Goal: Task Accomplishment & Management: Use online tool/utility

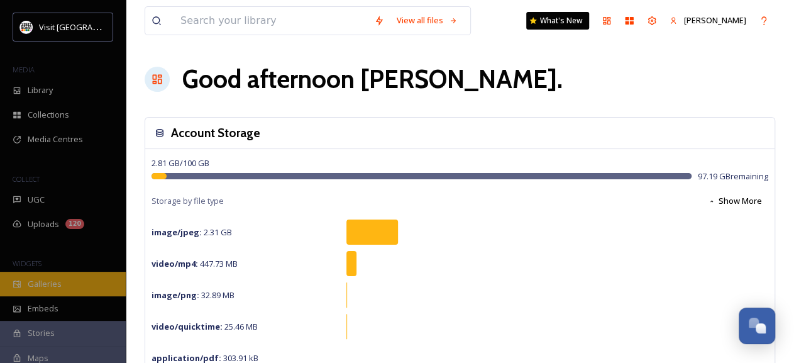
scroll to position [119, 0]
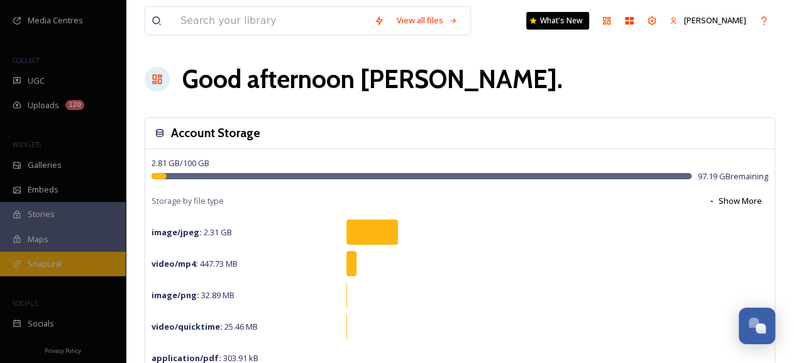
click at [68, 258] on div "SnapLink" at bounding box center [63, 264] width 126 height 25
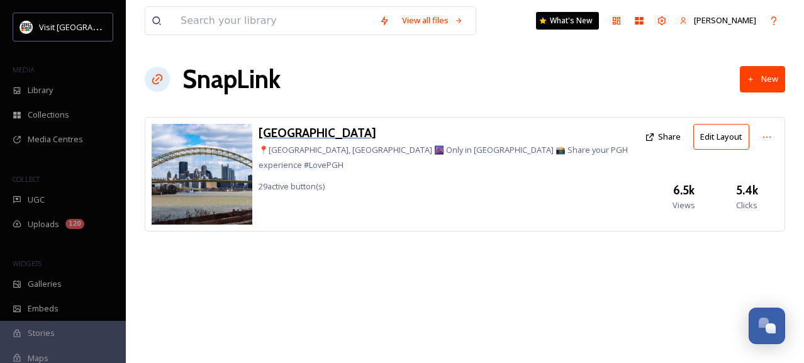
click at [286, 129] on h3 "[GEOGRAPHIC_DATA]" at bounding box center [448, 133] width 380 height 18
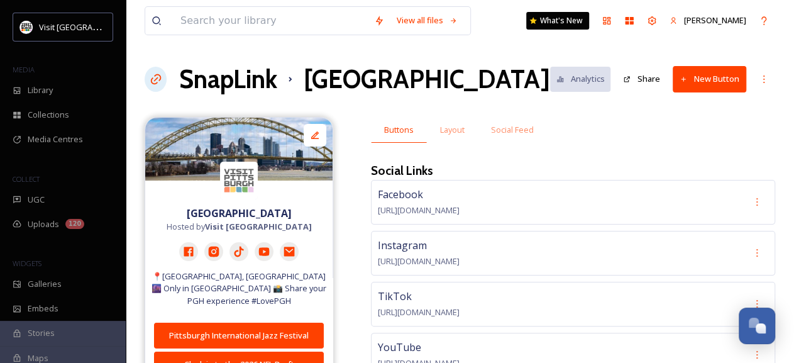
click at [682, 86] on button "New Button" at bounding box center [710, 79] width 74 height 26
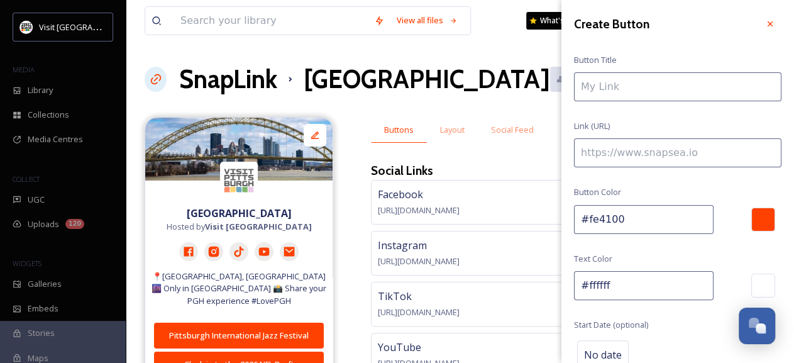
click at [682, 86] on input at bounding box center [678, 86] width 208 height 29
type input "This Weekend in [GEOGRAPHIC_DATA]"
click at [624, 153] on input at bounding box center [678, 152] width 208 height 29
paste input "[URL][DOMAIN_NAME]"
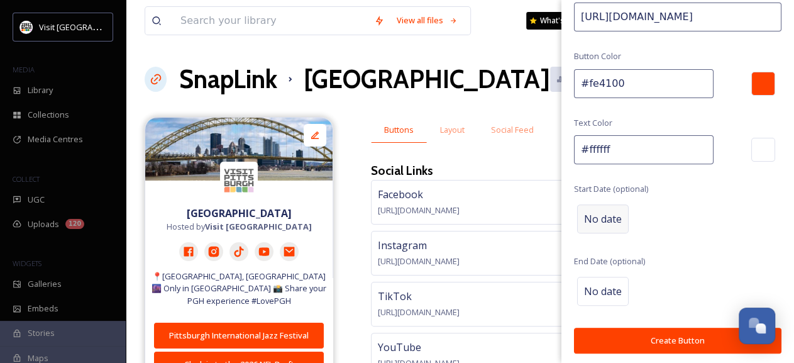
type input "[URL][DOMAIN_NAME]"
click at [595, 223] on span "No date" at bounding box center [603, 218] width 38 height 15
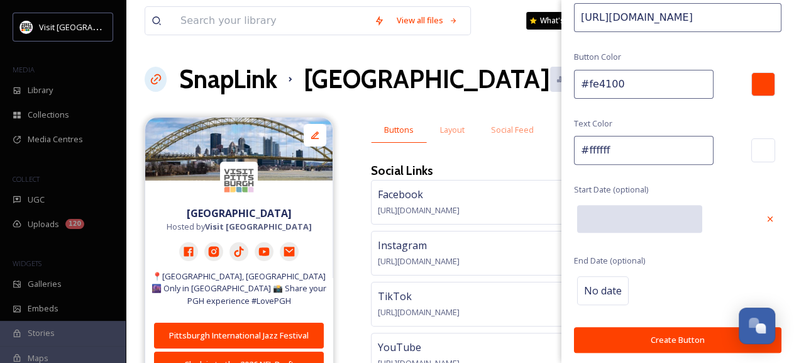
click at [595, 223] on input "text" at bounding box center [639, 219] width 125 height 28
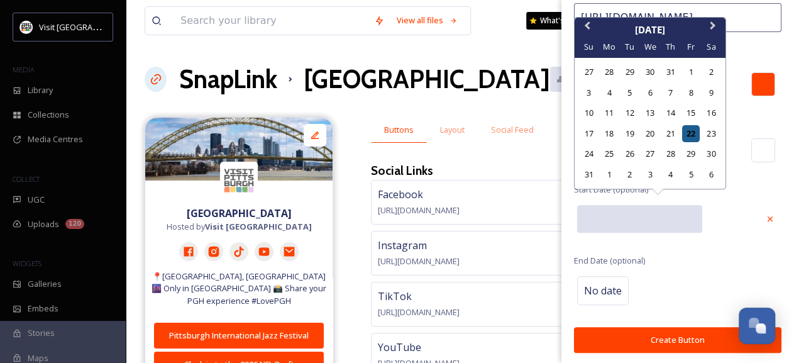
click at [689, 135] on div "22" at bounding box center [690, 133] width 17 height 17
type input "[DATE]"
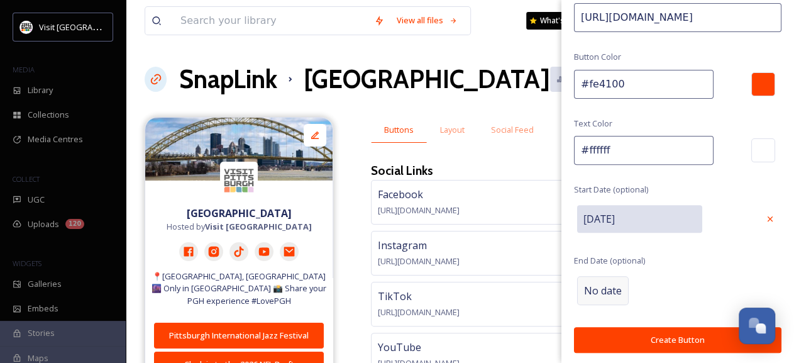
click at [594, 291] on span "No date" at bounding box center [603, 290] width 38 height 15
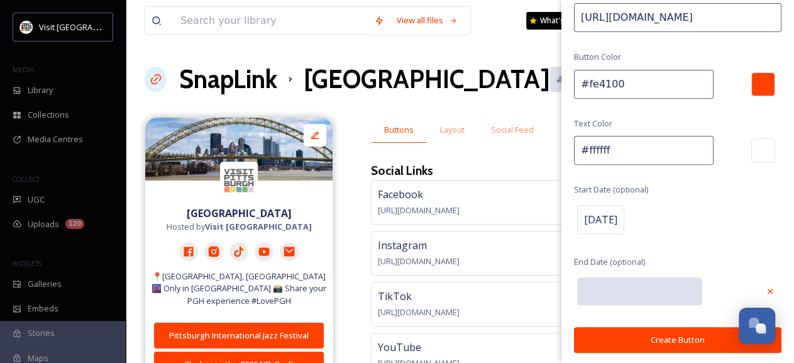
click at [594, 291] on input "text" at bounding box center [639, 291] width 125 height 28
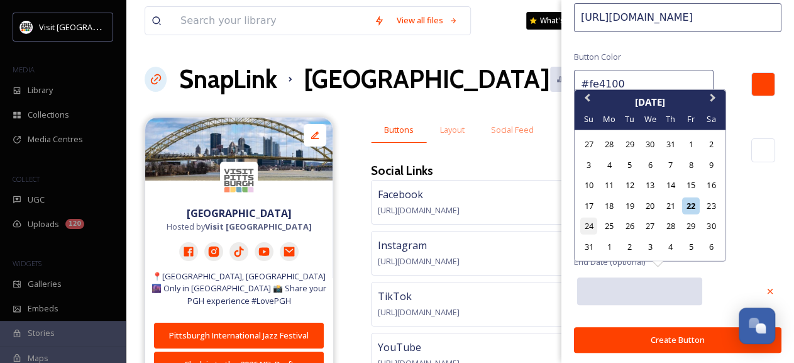
click at [592, 228] on div "24" at bounding box center [588, 226] width 17 height 17
type input "[DATE]"
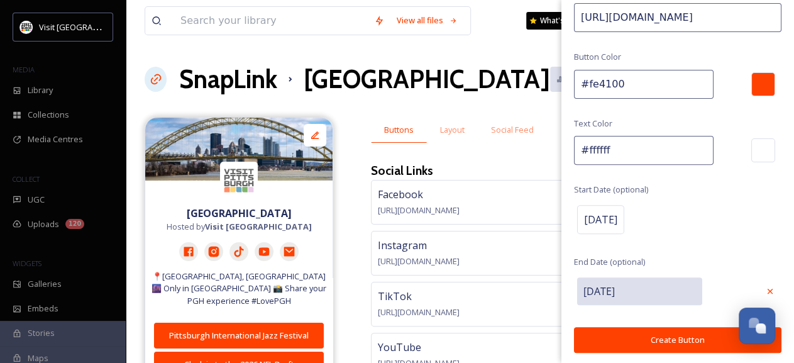
click at [614, 330] on button "Create Button" at bounding box center [678, 340] width 208 height 26
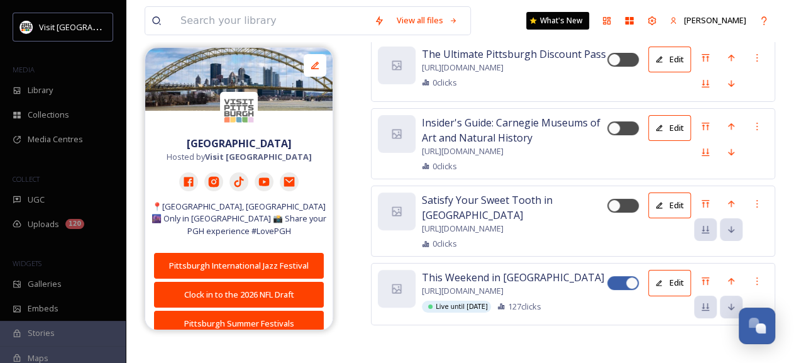
scroll to position [5014, 0]
click at [707, 276] on icon at bounding box center [706, 281] width 10 height 10
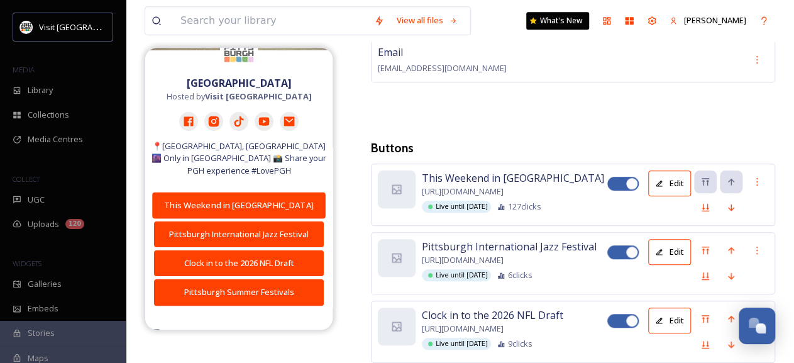
scroll to position [67, 0]
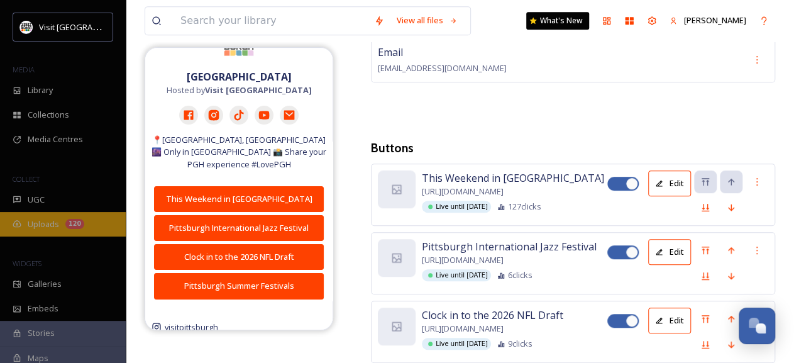
click at [38, 231] on div "Uploads 120" at bounding box center [63, 224] width 126 height 25
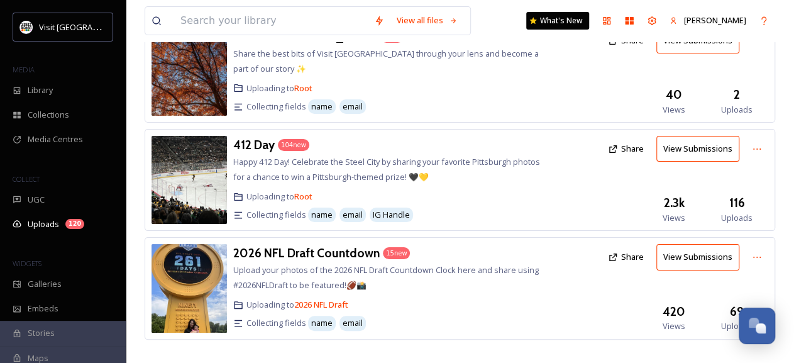
scroll to position [108, 0]
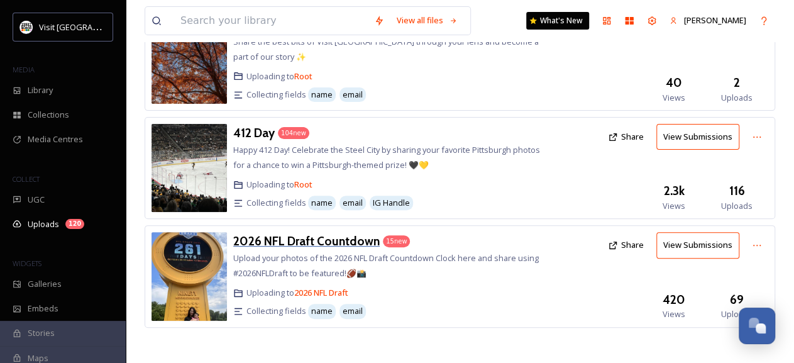
click at [311, 243] on h3 "2026 NFL Draft Countdown" at bounding box center [306, 240] width 147 height 15
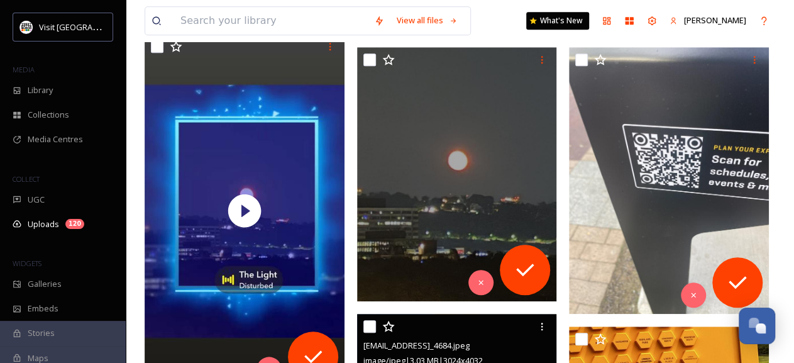
scroll to position [439, 0]
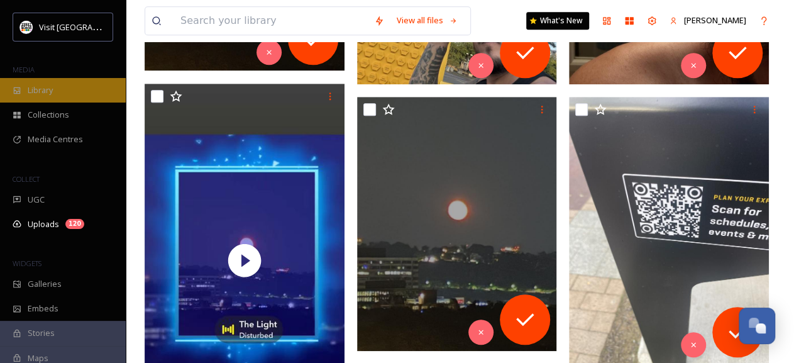
click at [45, 80] on div "Library" at bounding box center [63, 90] width 126 height 25
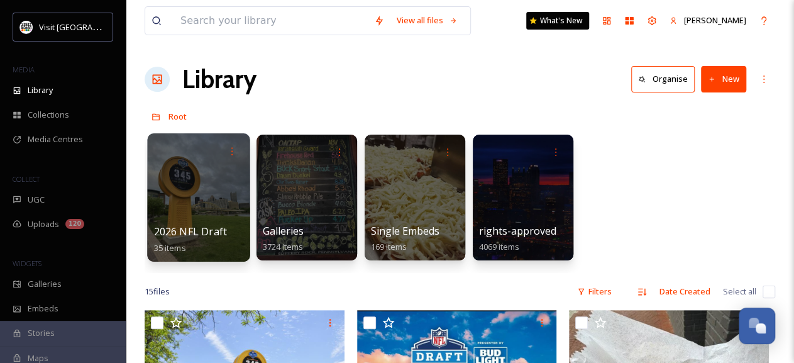
click at [188, 178] on div at bounding box center [198, 197] width 102 height 128
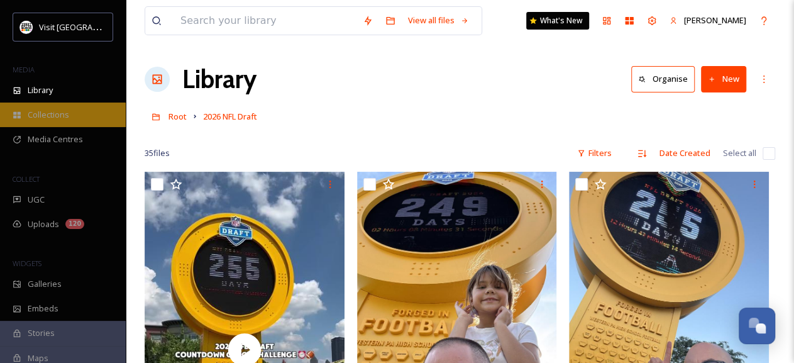
click at [60, 118] on span "Collections" at bounding box center [49, 115] width 42 height 12
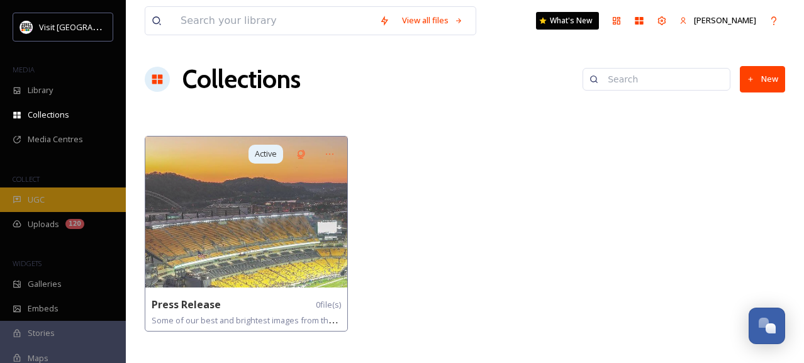
click at [40, 195] on span "UGC" at bounding box center [36, 200] width 17 height 12
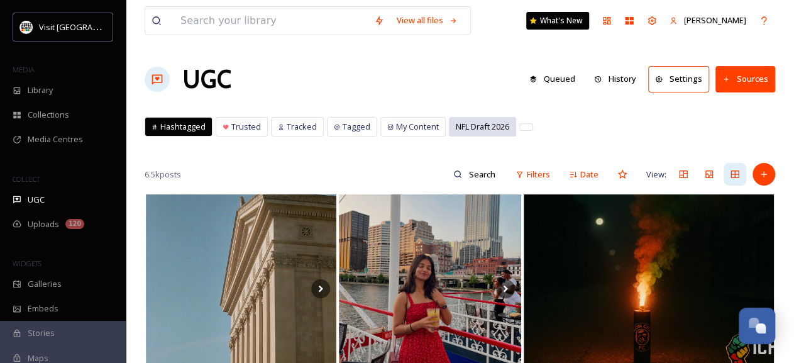
click at [471, 127] on span "NFL Draft 2026" at bounding box center [482, 127] width 53 height 12
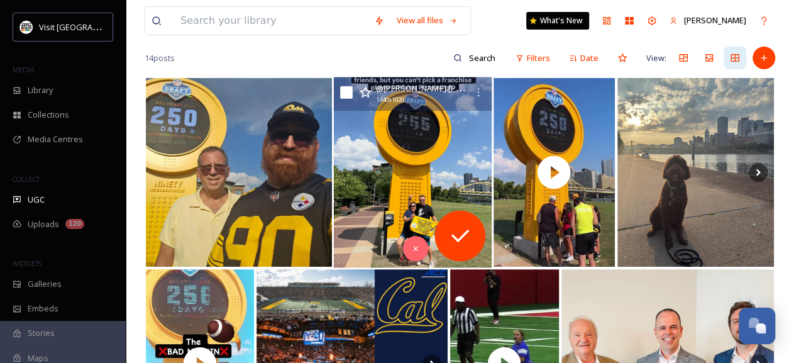
scroll to position [116, 0]
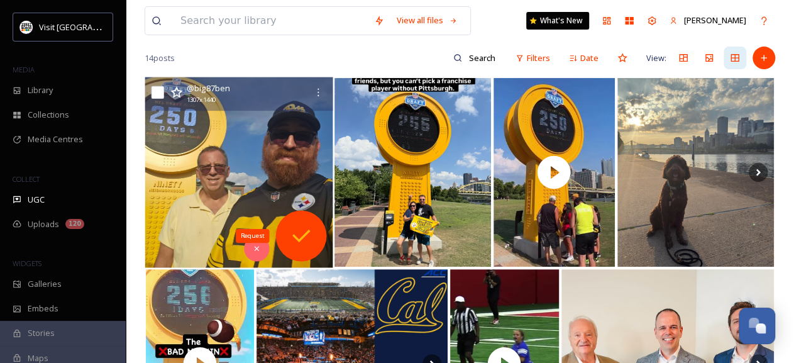
click at [298, 241] on icon at bounding box center [301, 235] width 25 height 25
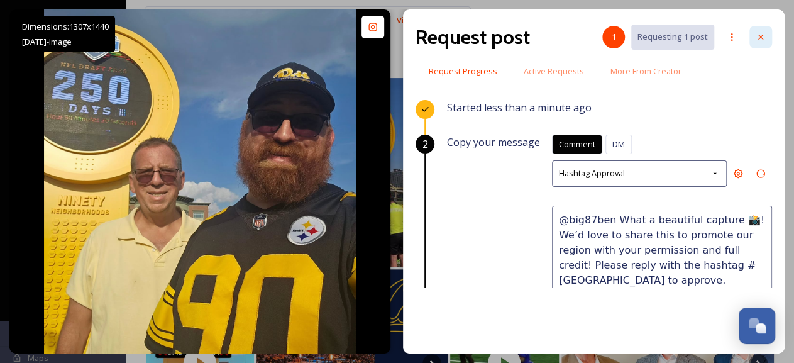
click at [762, 33] on icon at bounding box center [761, 37] width 10 height 10
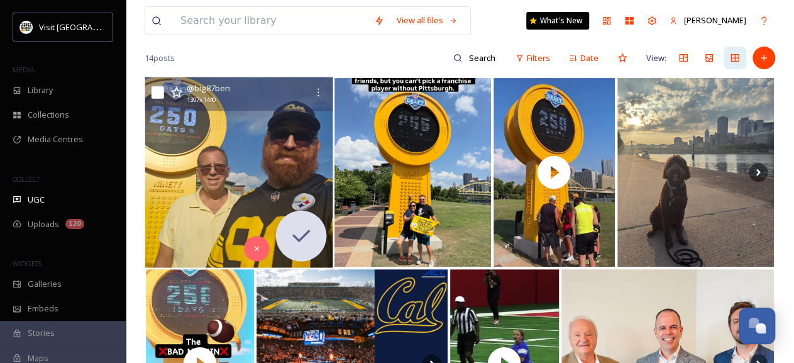
click at [157, 89] on input "checkbox" at bounding box center [158, 92] width 13 height 13
checkbox input "true"
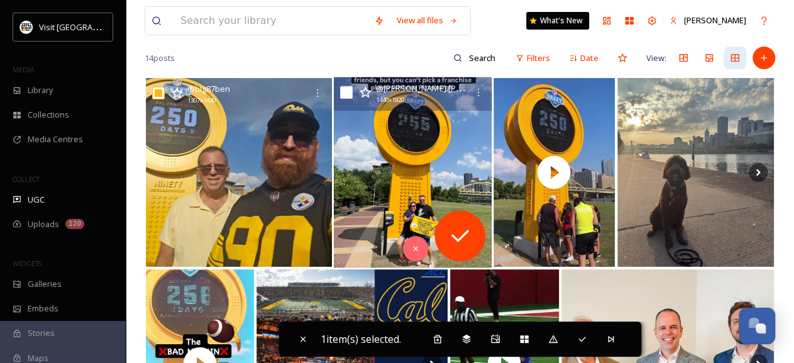
click at [348, 94] on input "checkbox" at bounding box center [346, 92] width 13 height 13
checkbox input "true"
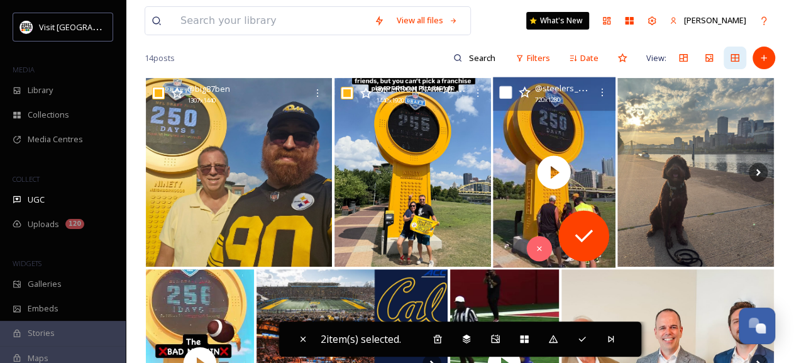
click at [507, 91] on input "checkbox" at bounding box center [505, 92] width 13 height 13
checkbox input "true"
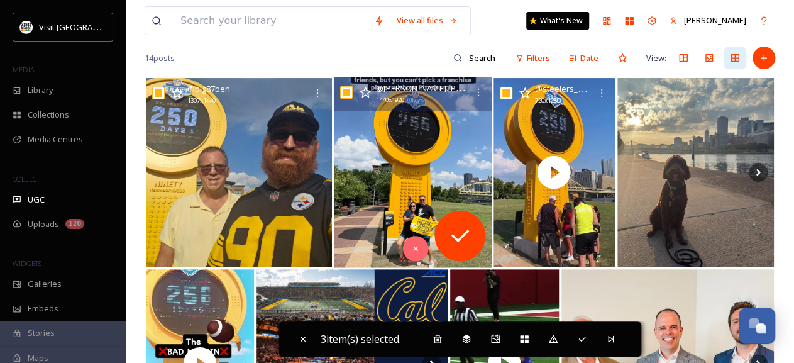
scroll to position [235, 0]
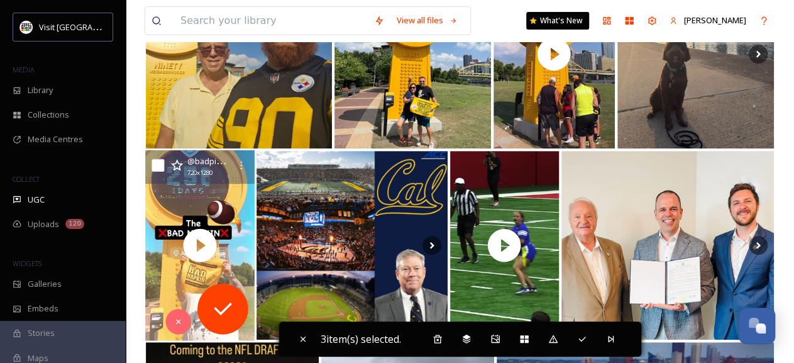
click at [160, 162] on input "checkbox" at bounding box center [158, 165] width 13 height 13
checkbox input "true"
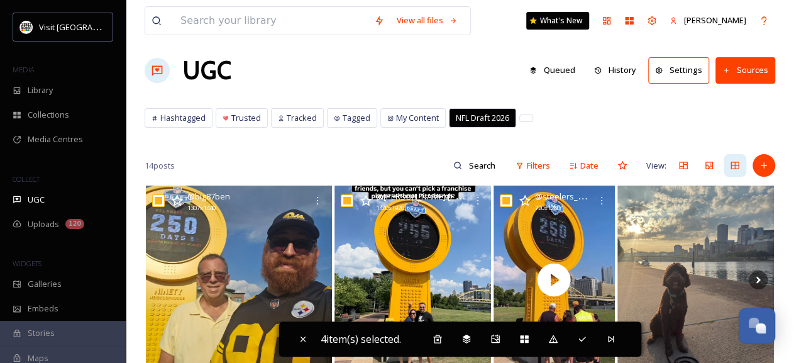
scroll to position [0, 0]
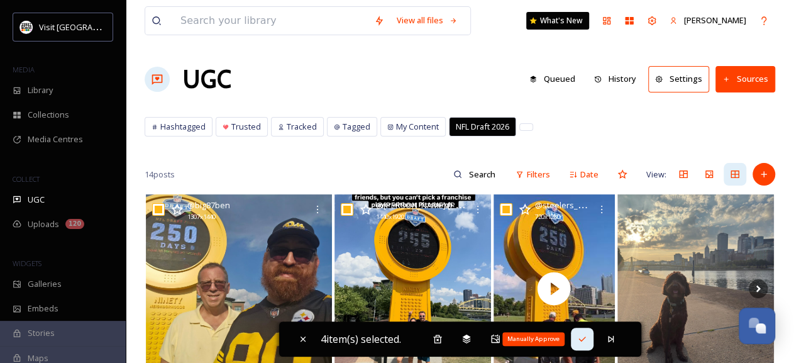
click at [584, 333] on div "Manually Approve" at bounding box center [582, 339] width 23 height 23
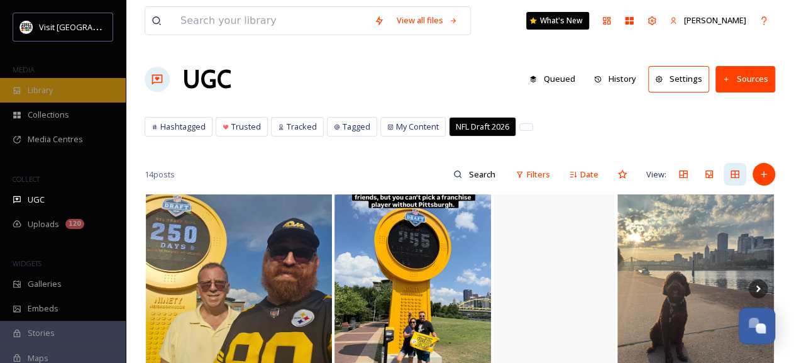
click at [16, 90] on icon at bounding box center [17, 90] width 9 height 9
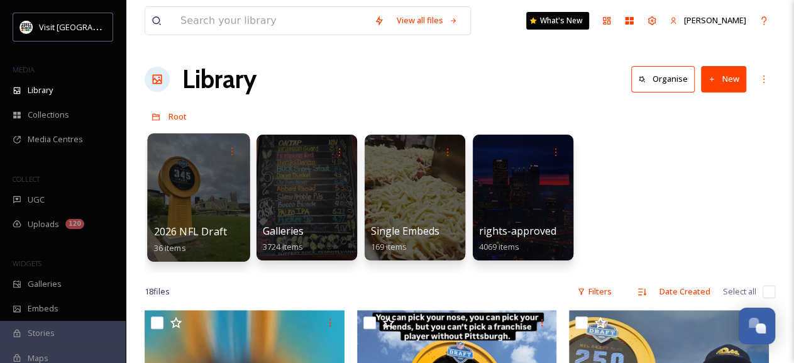
click at [189, 189] on div at bounding box center [198, 197] width 102 height 128
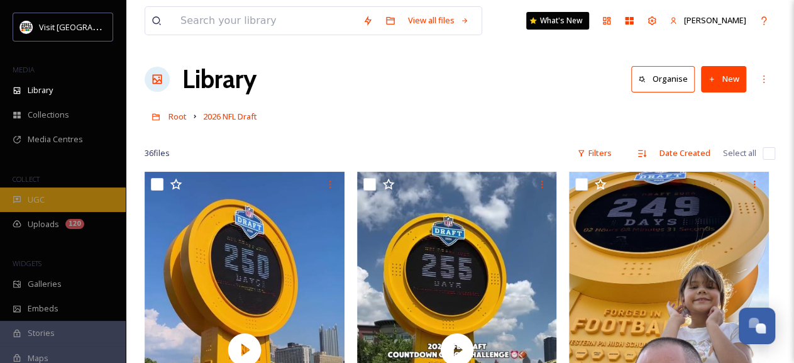
click at [60, 193] on div "UGC" at bounding box center [63, 199] width 126 height 25
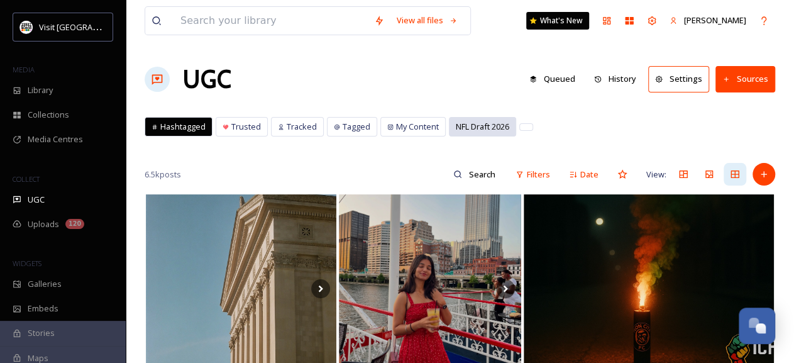
click at [477, 133] on div "NFL Draft 2026" at bounding box center [483, 127] width 66 height 18
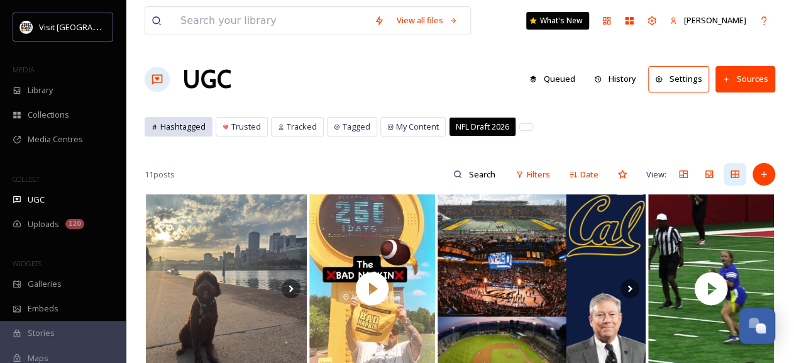
click at [170, 127] on span "Hashtagged" at bounding box center [182, 127] width 45 height 12
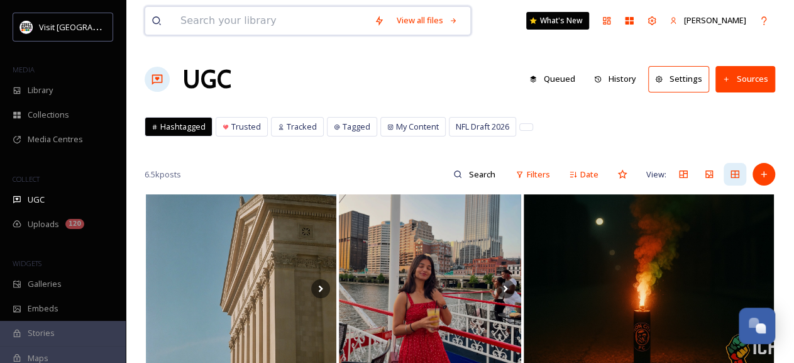
click at [249, 21] on input at bounding box center [271, 21] width 194 height 28
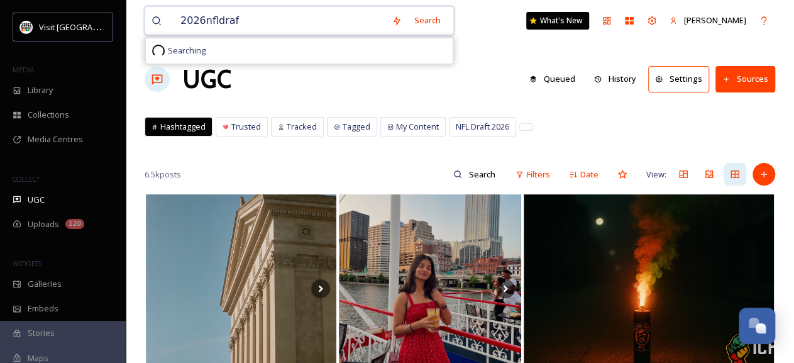
type input "2026nfldraft"
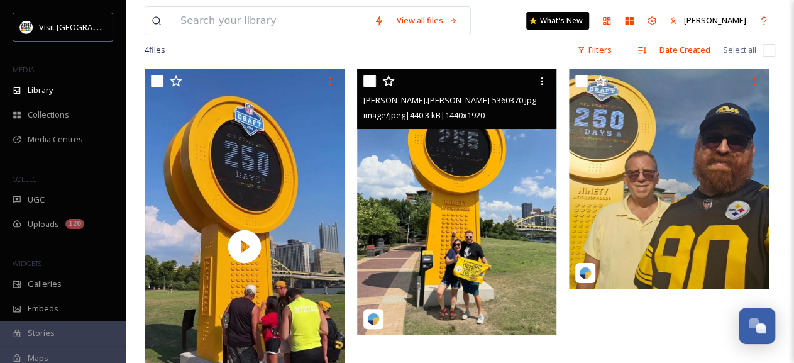
scroll to position [46, 0]
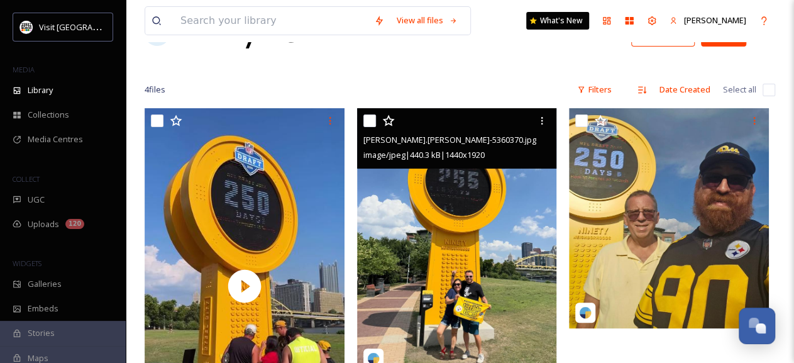
click at [370, 121] on input "checkbox" at bounding box center [369, 120] width 13 height 13
checkbox input "true"
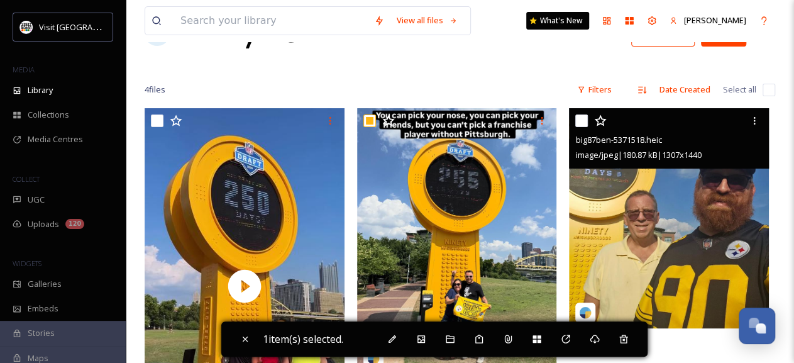
click at [577, 120] on input "checkbox" at bounding box center [581, 120] width 13 height 13
checkbox input "true"
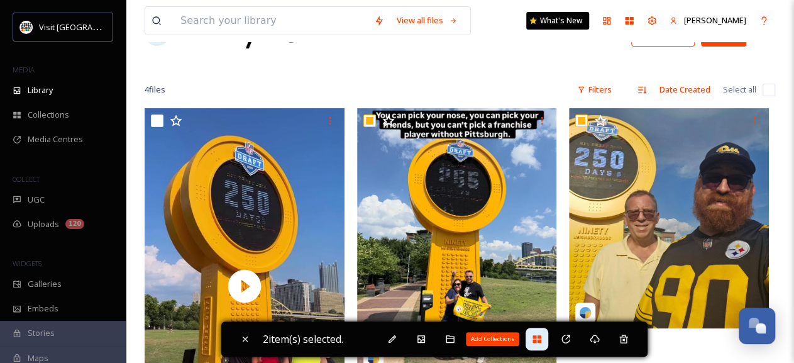
click at [532, 343] on div "Add Collections" at bounding box center [537, 339] width 23 height 23
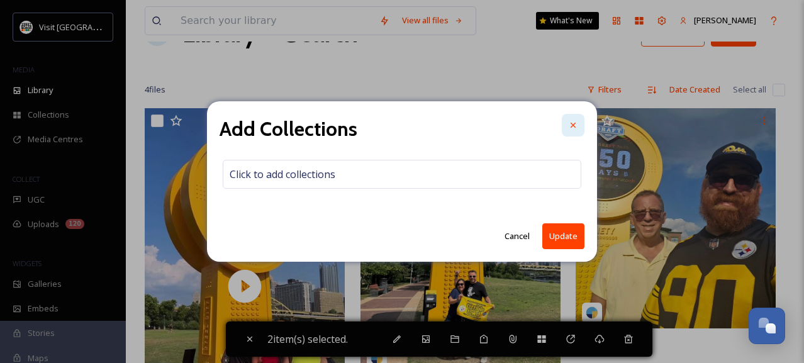
click at [575, 123] on icon at bounding box center [573, 125] width 10 height 10
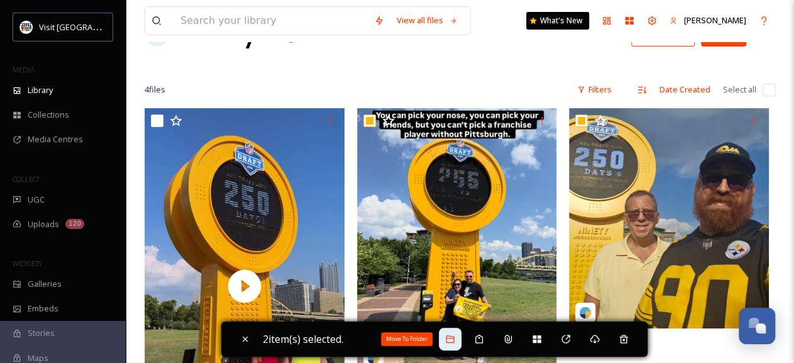
click at [451, 341] on icon at bounding box center [450, 339] width 10 height 10
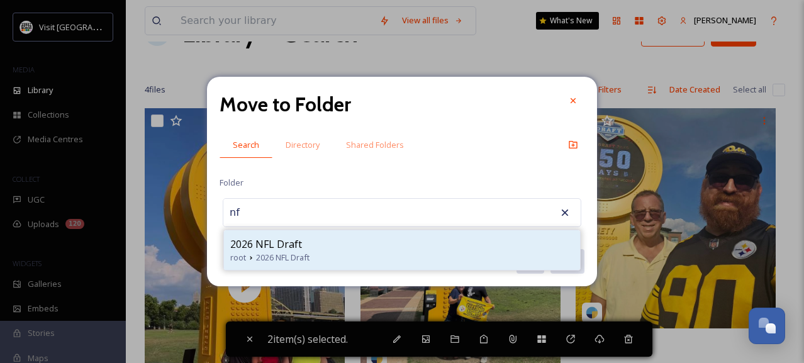
click at [396, 242] on div "2026 NFL Draft" at bounding box center [401, 243] width 343 height 15
type input "2026 NFL Draft"
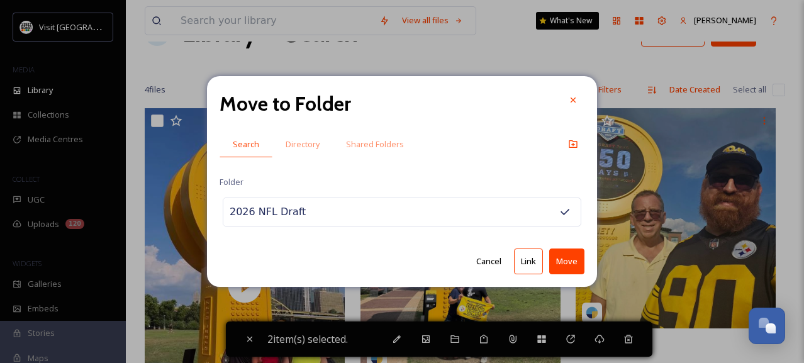
click at [565, 261] on button "Move" at bounding box center [566, 261] width 35 height 26
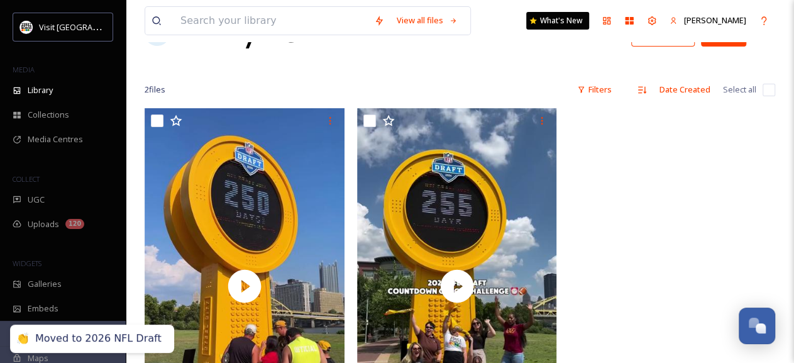
scroll to position [91, 0]
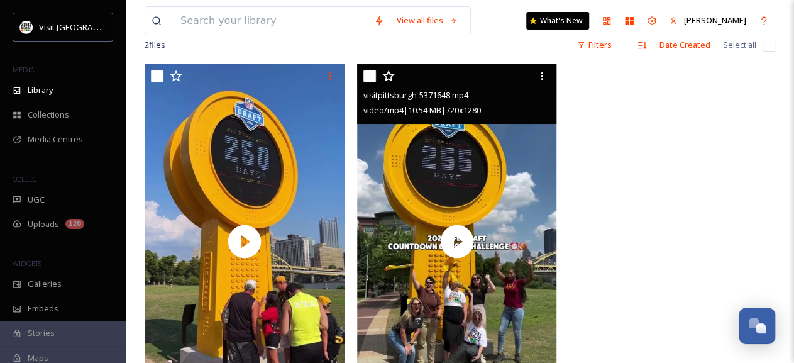
click at [370, 77] on input "checkbox" at bounding box center [369, 76] width 13 height 13
checkbox input "true"
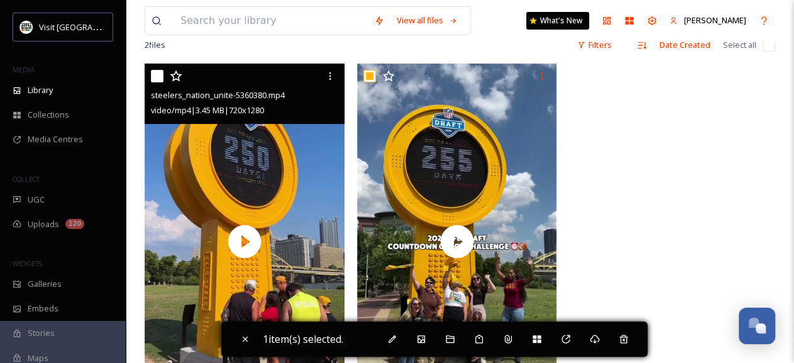
click at [160, 75] on input "checkbox" at bounding box center [157, 76] width 13 height 13
checkbox input "true"
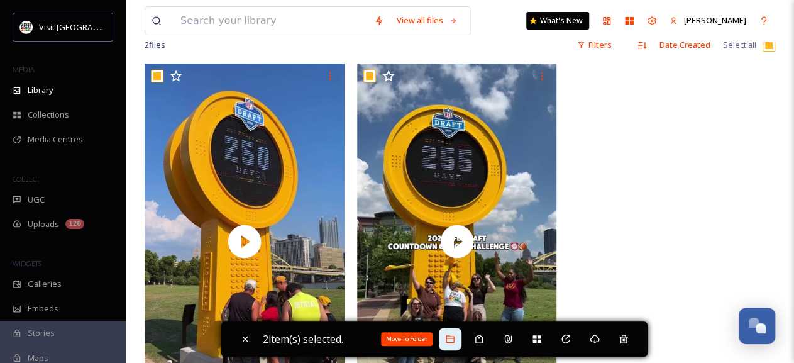
click at [450, 338] on icon at bounding box center [450, 339] width 8 height 8
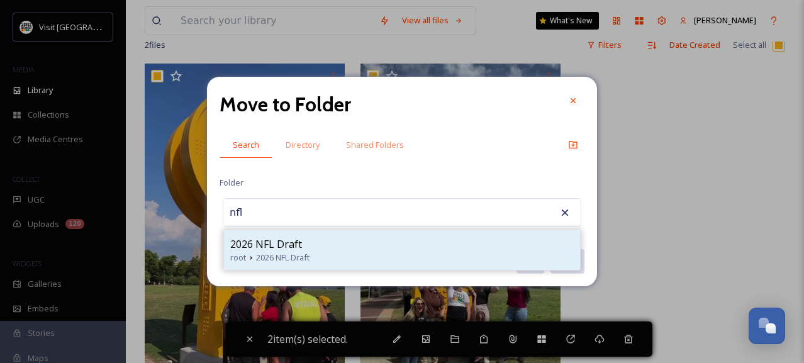
click at [358, 250] on div "2026 NFL Draft" at bounding box center [401, 243] width 343 height 15
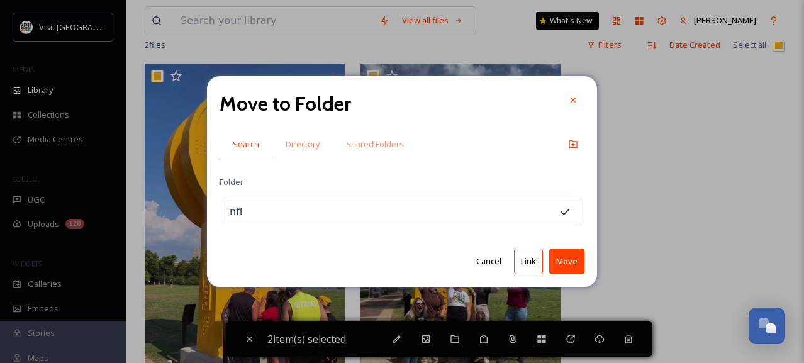
type input "2026 NFL Draft"
click at [563, 262] on button "Move" at bounding box center [566, 261] width 35 height 26
checkbox input "false"
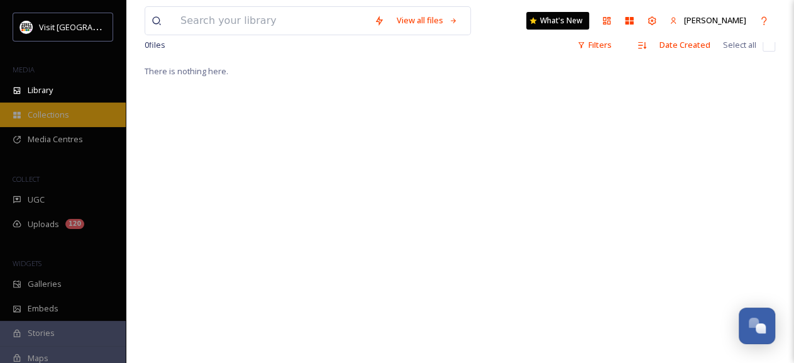
click at [52, 112] on span "Collections" at bounding box center [49, 115] width 42 height 12
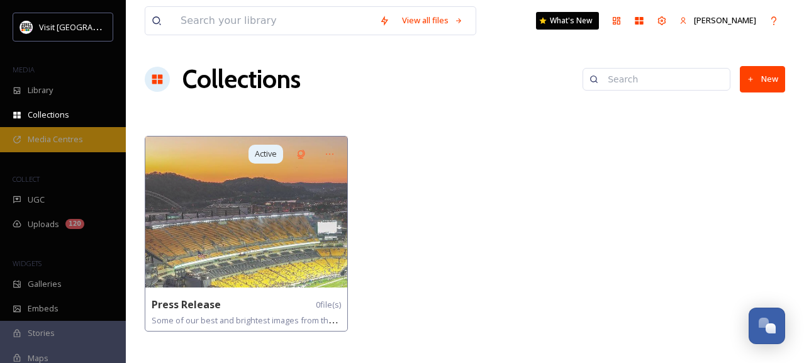
click at [46, 136] on span "Media Centres" at bounding box center [55, 139] width 55 height 12
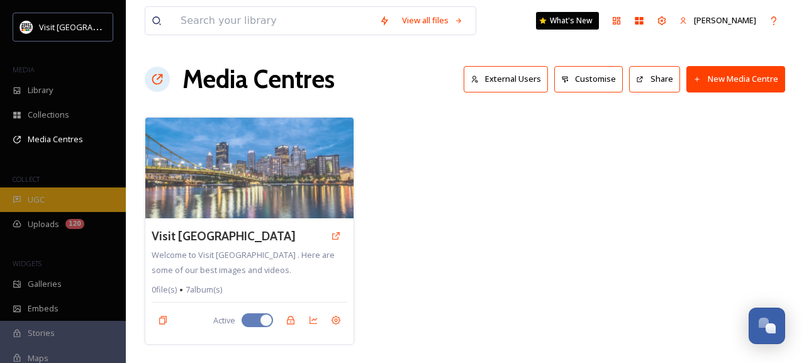
click at [36, 202] on span "UGC" at bounding box center [36, 200] width 17 height 12
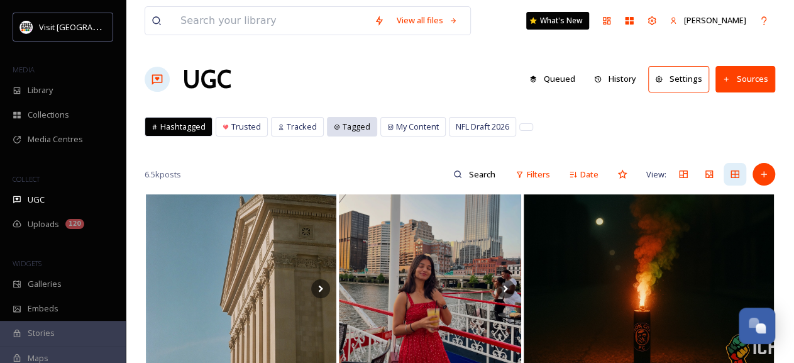
click at [352, 133] on div "Tagged" at bounding box center [352, 127] width 49 height 18
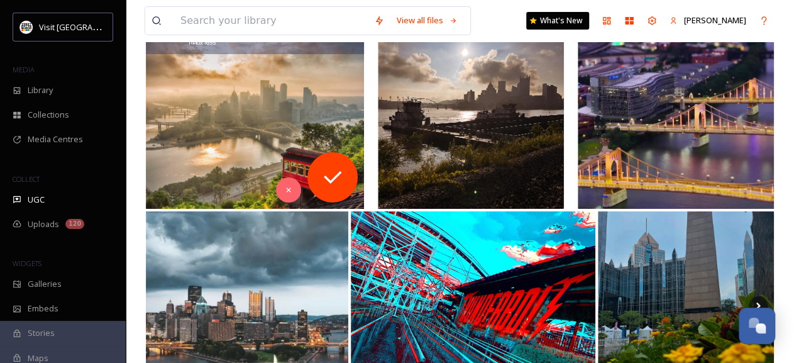
scroll to position [4574, 0]
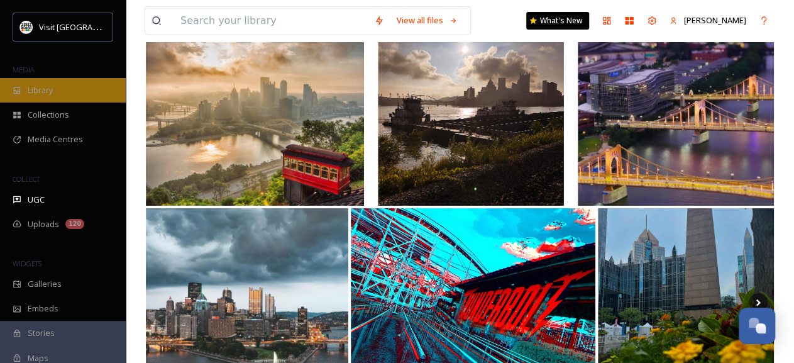
click at [64, 96] on div "Library" at bounding box center [63, 90] width 126 height 25
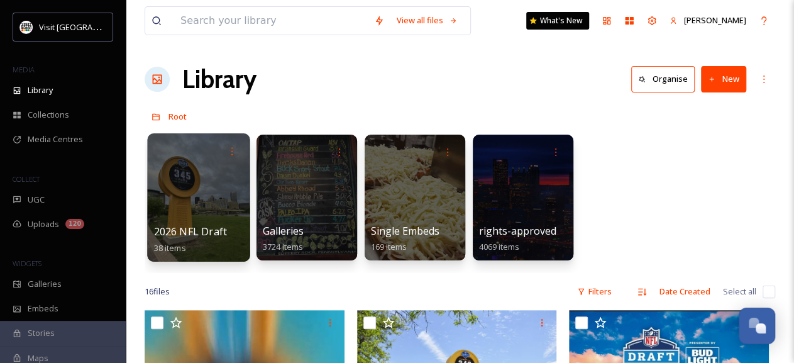
click at [206, 172] on div at bounding box center [198, 197] width 102 height 128
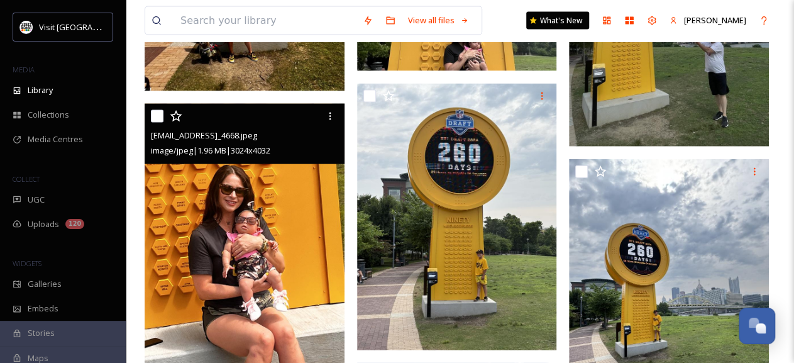
scroll to position [1367, 0]
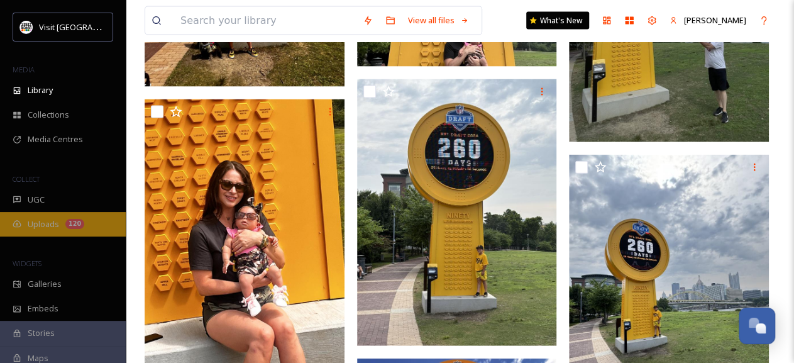
click at [58, 229] on span "Uploads" at bounding box center [43, 224] width 31 height 12
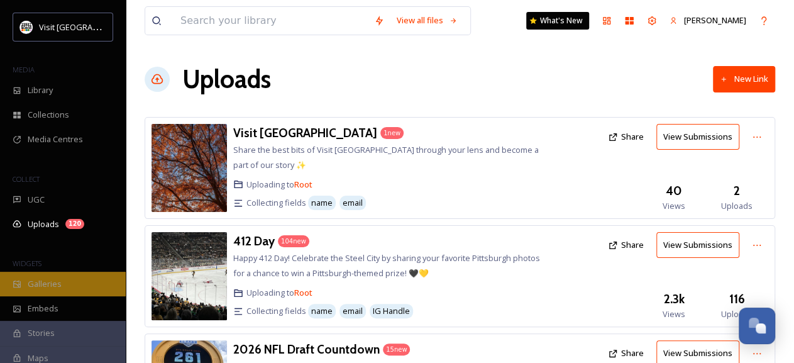
click at [46, 290] on div "Galleries" at bounding box center [63, 284] width 126 height 25
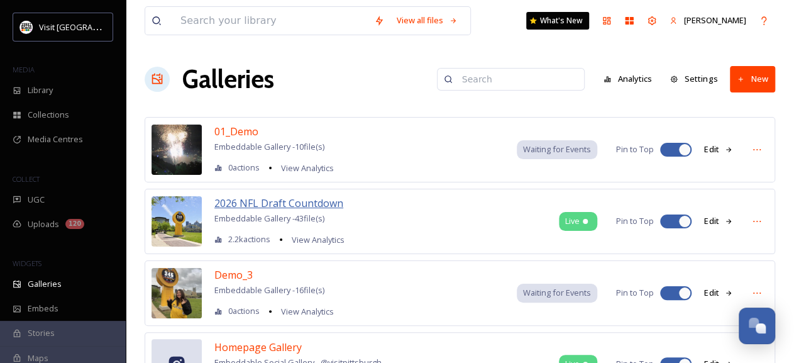
click at [267, 197] on span "2026 NFL Draft Countdown" at bounding box center [278, 203] width 129 height 14
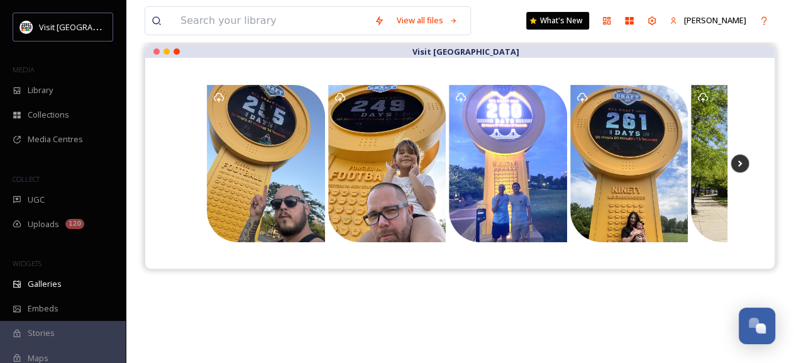
scroll to position [119, 0]
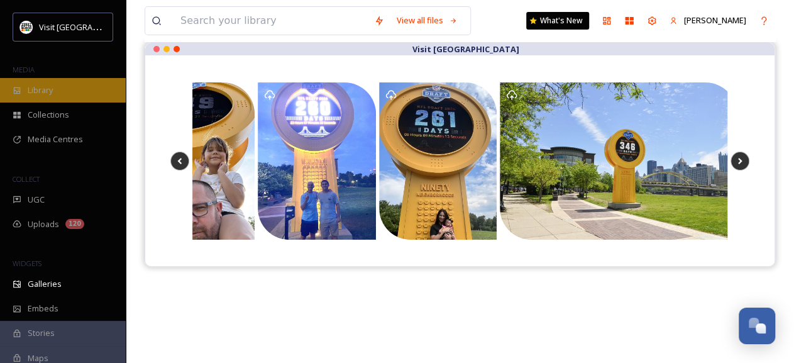
click at [54, 92] on div "Library" at bounding box center [63, 90] width 126 height 25
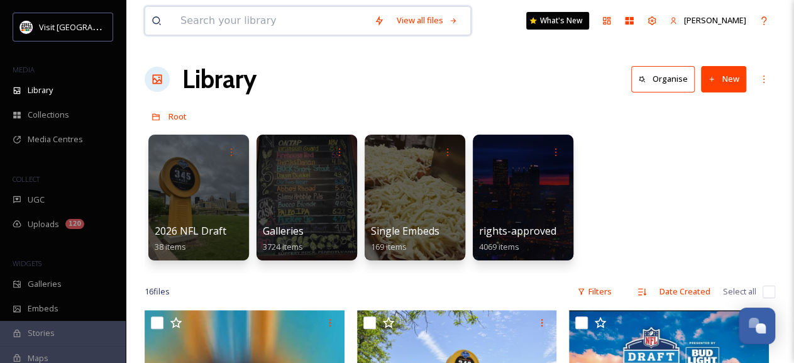
click at [249, 17] on input at bounding box center [271, 21] width 194 height 28
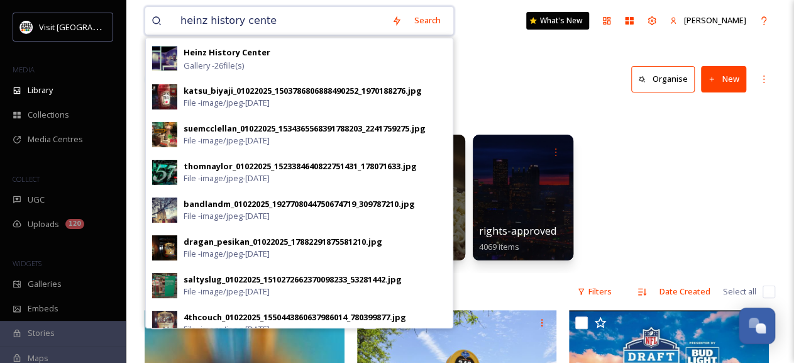
type input "heinz history center"
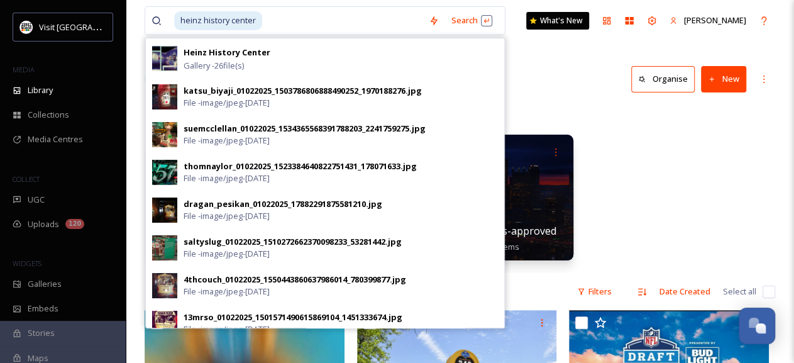
click at [521, 64] on div "Library Organise New" at bounding box center [460, 79] width 631 height 38
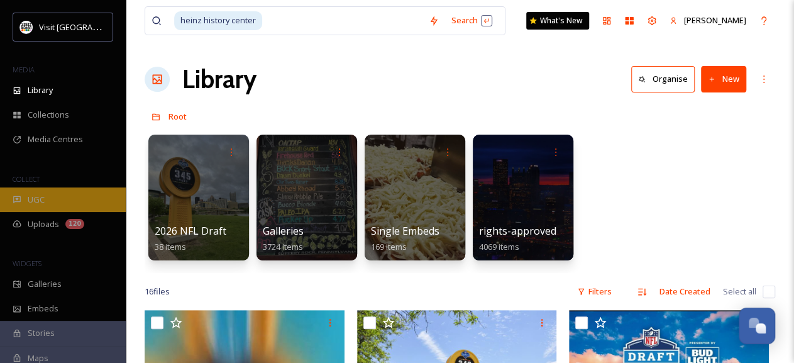
click at [50, 202] on div "UGC" at bounding box center [63, 199] width 126 height 25
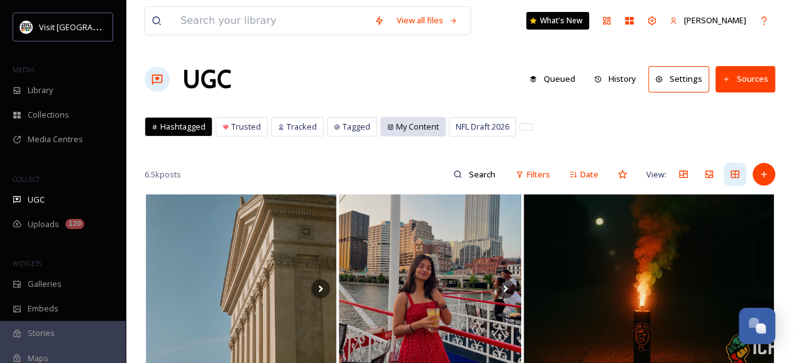
click at [388, 124] on icon at bounding box center [390, 126] width 5 height 5
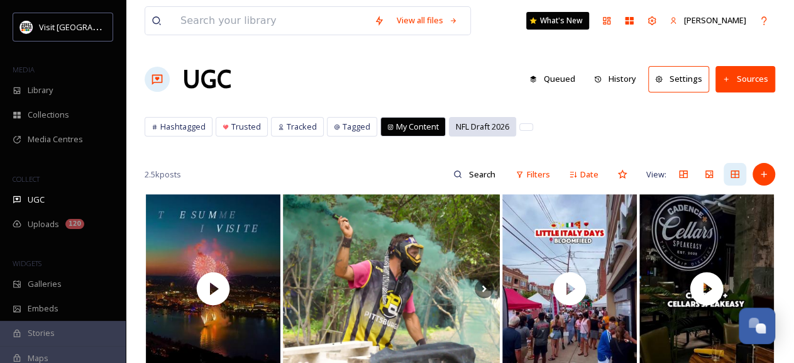
click at [465, 126] on span "NFL Draft 2026" at bounding box center [482, 127] width 53 height 12
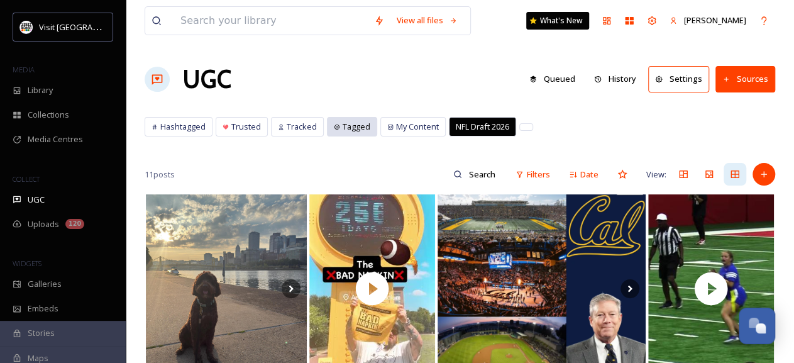
click at [358, 128] on span "Tagged" at bounding box center [357, 127] width 28 height 12
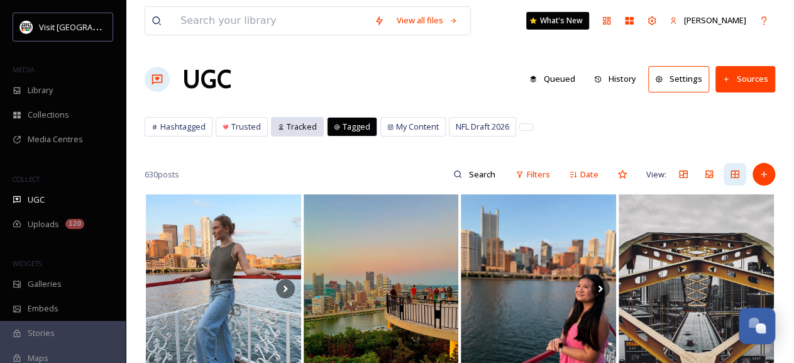
click at [305, 129] on span "Tracked" at bounding box center [302, 127] width 30 height 12
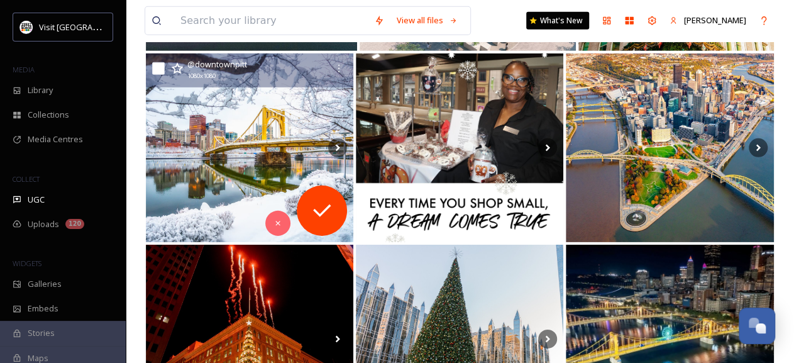
scroll to position [1862, 0]
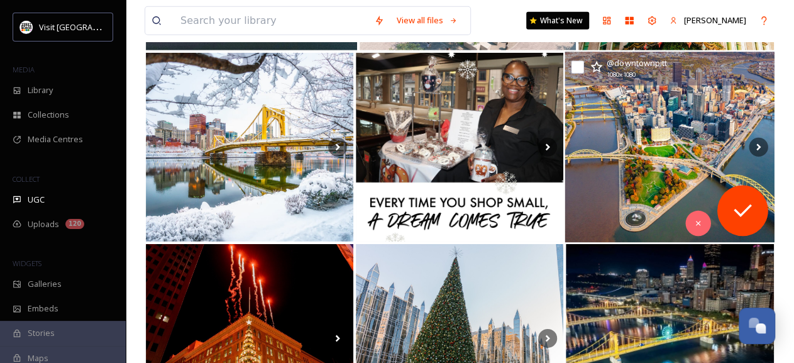
click at [680, 105] on img at bounding box center [670, 147] width 210 height 191
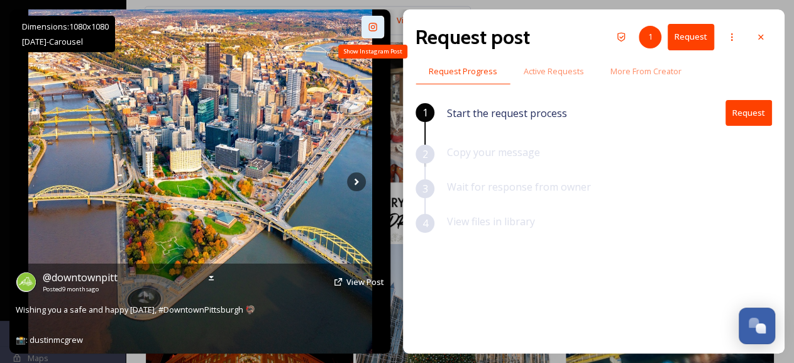
click at [366, 31] on div "Show Instagram Post" at bounding box center [373, 27] width 23 height 23
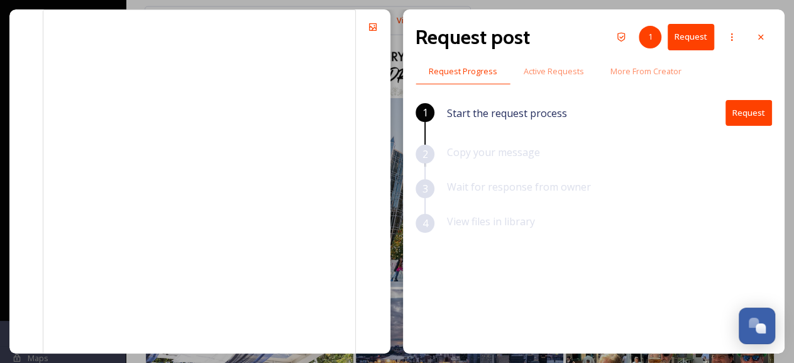
scroll to position [2008, 0]
click at [763, 28] on div at bounding box center [761, 37] width 23 height 23
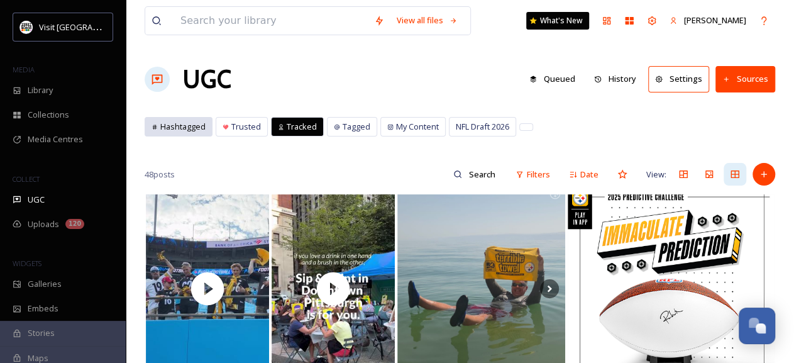
click at [185, 129] on span "Hashtagged" at bounding box center [182, 127] width 45 height 12
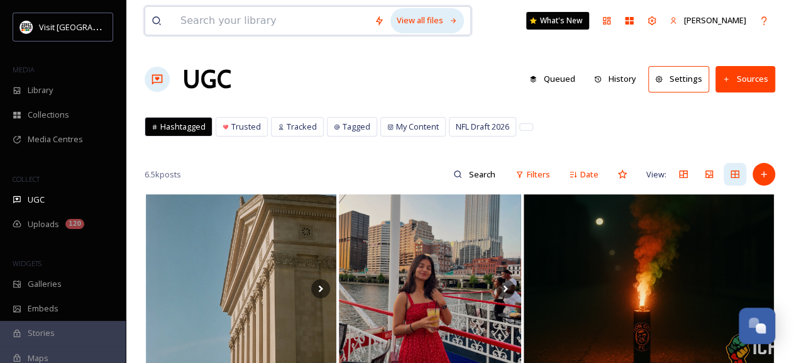
click at [417, 21] on div "View all files" at bounding box center [427, 20] width 74 height 25
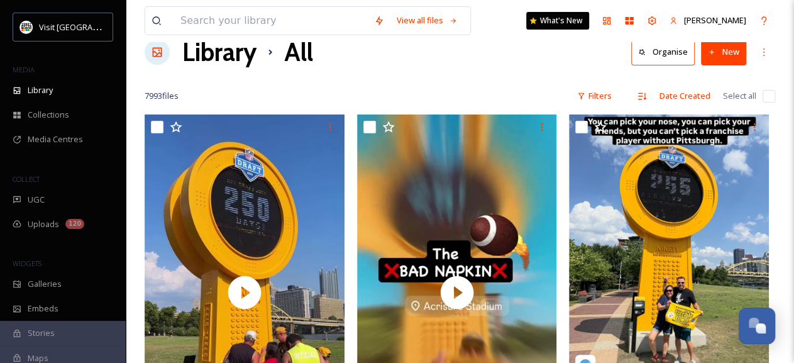
scroll to position [18, 0]
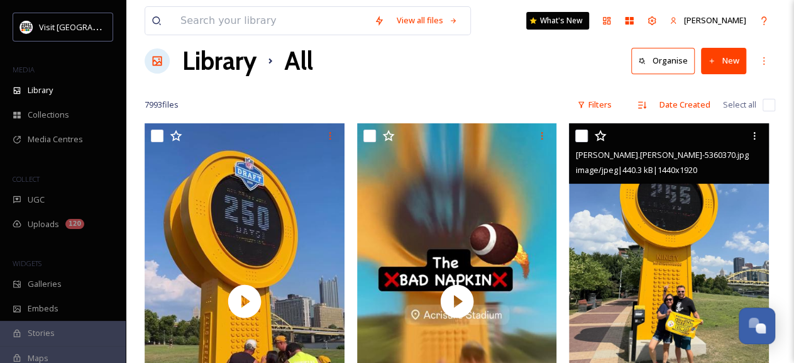
click at [579, 131] on input "checkbox" at bounding box center [581, 136] width 13 height 13
checkbox input "true"
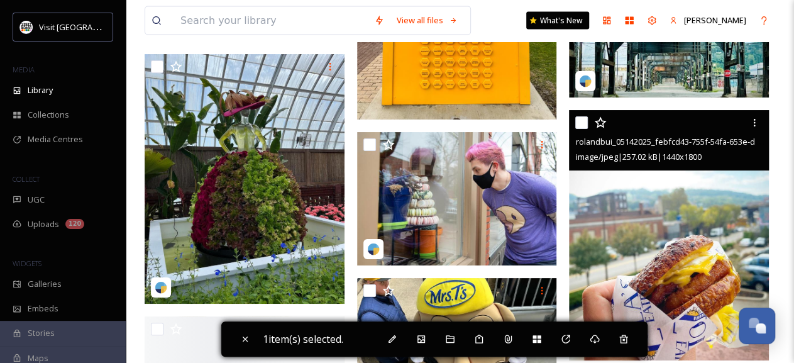
scroll to position [3734, 0]
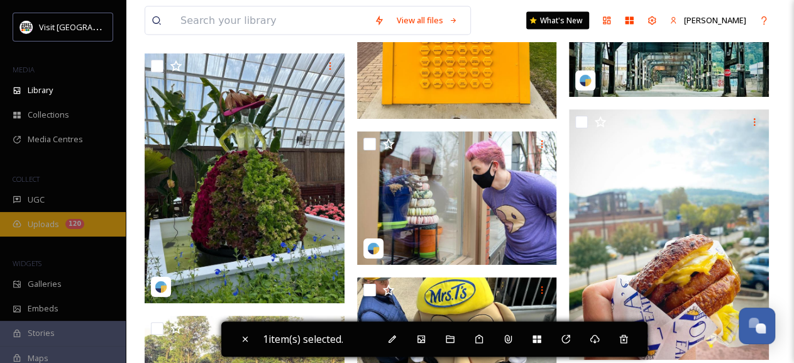
click at [55, 233] on div "Uploads 120" at bounding box center [63, 224] width 126 height 25
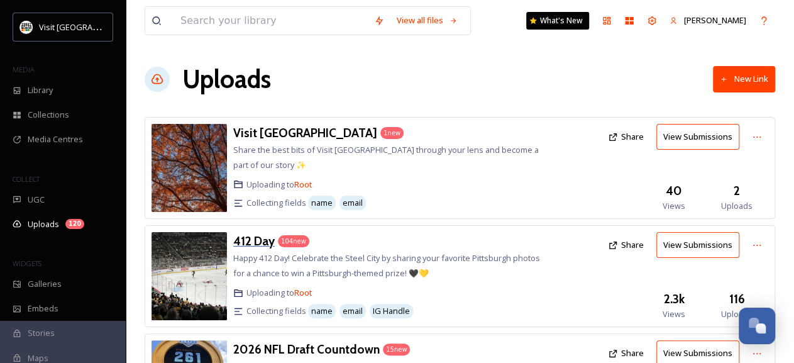
click at [250, 242] on h3 "412 Day" at bounding box center [254, 240] width 42 height 15
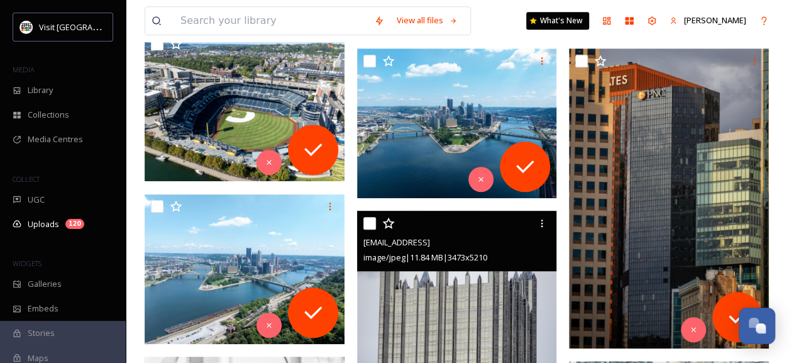
scroll to position [370, 0]
